Goal: Task Accomplishment & Management: Manage account settings

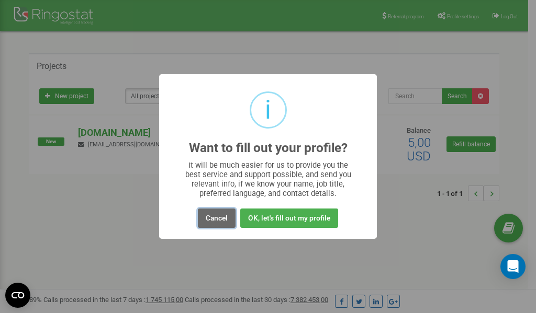
click at [220, 219] on button "Cancel" at bounding box center [217, 218] width 38 height 19
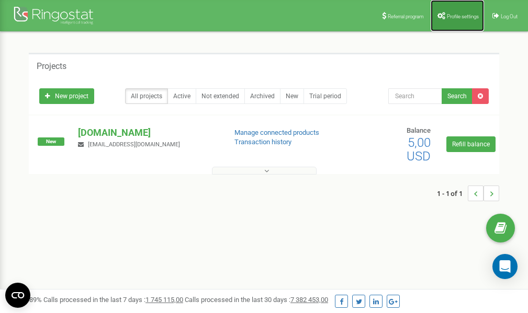
click at [449, 14] on span "Profile settings" at bounding box center [463, 17] width 32 height 6
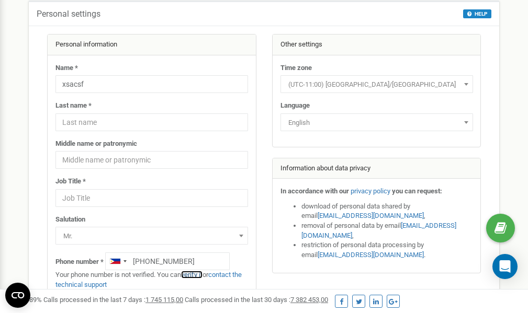
click at [200, 275] on link "verify it" at bounding box center [191, 275] width 21 height 8
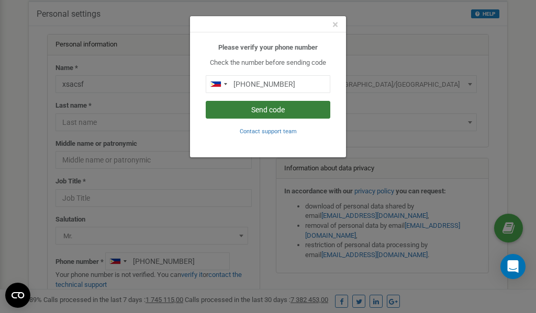
click at [283, 111] on button "Send code" at bounding box center [268, 110] width 125 height 18
